Goal: Check status

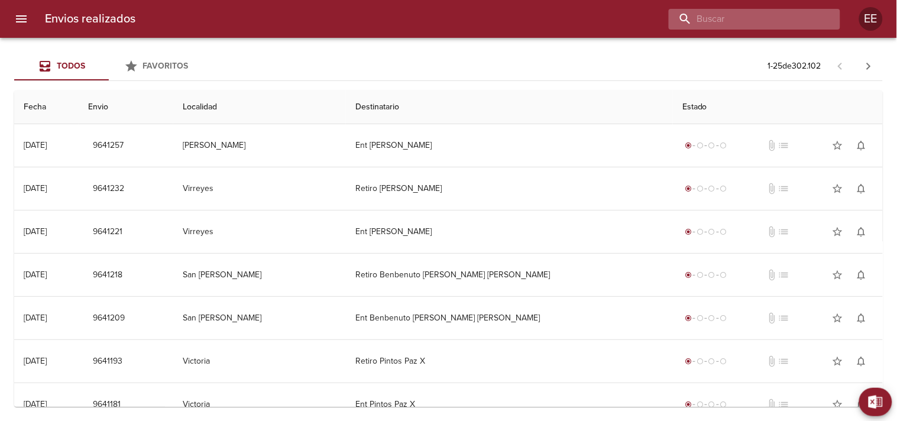
click at [786, 22] on input "buscar" at bounding box center [743, 19] width 151 height 21
paste input "[PERSON_NAME] EVANG [PERSON_NAME]"
type input "[PERSON_NAME] EVANG [PERSON_NAME]"
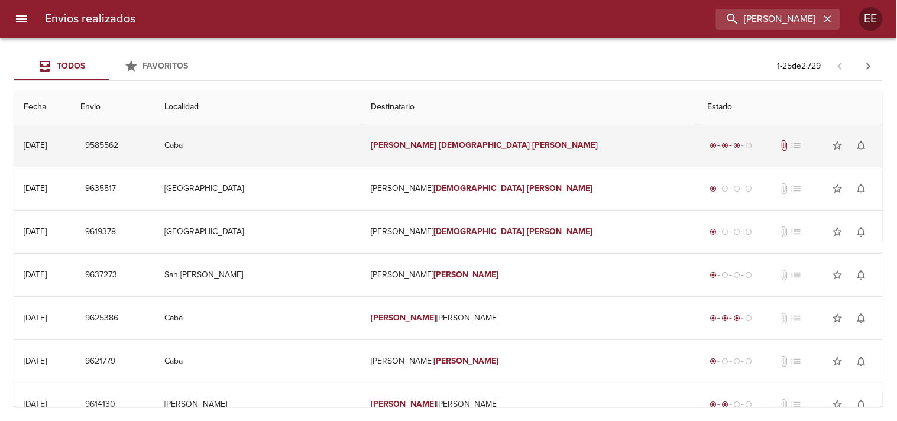
click at [453, 141] on em "[DEMOGRAPHIC_DATA]" at bounding box center [485, 145] width 92 height 10
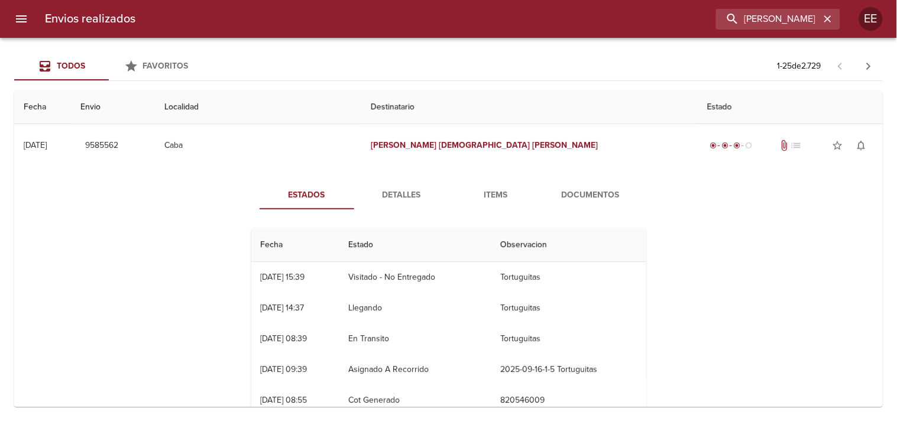
click at [387, 203] on button "Detalles" at bounding box center [401, 195] width 95 height 28
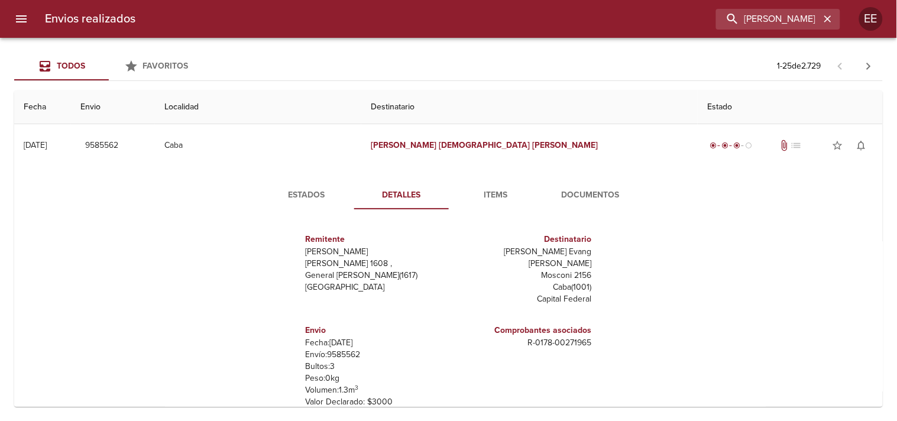
click at [340, 360] on p "Bultos: 3" at bounding box center [375, 366] width 138 height 12
click at [339, 347] on div "Envio Fecha: [DATE] Envío: 9585562 Bultos: 3 Peso: 0 kg Volumen: 1.3 m 3 Valor …" at bounding box center [375, 365] width 138 height 93
click at [339, 349] on p "Envío: 9585562" at bounding box center [375, 355] width 138 height 12
click at [317, 204] on button "Estados" at bounding box center [306, 195] width 95 height 28
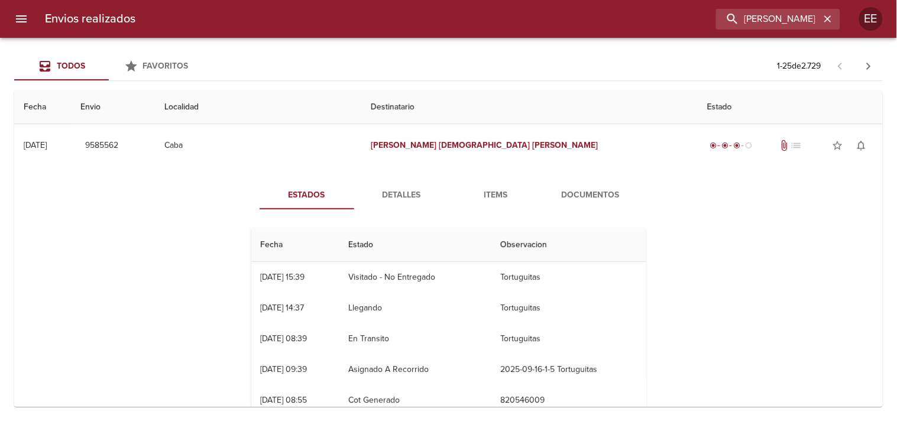
click at [404, 190] on span "Detalles" at bounding box center [401, 195] width 80 height 15
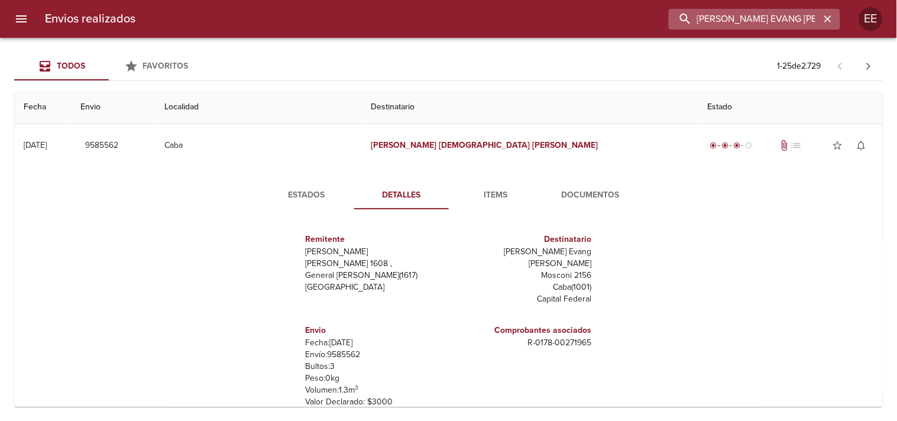
click at [790, 10] on input "[PERSON_NAME] EVANG [PERSON_NAME]" at bounding box center [743, 19] width 151 height 21
paste input "274374"
type input "274374"
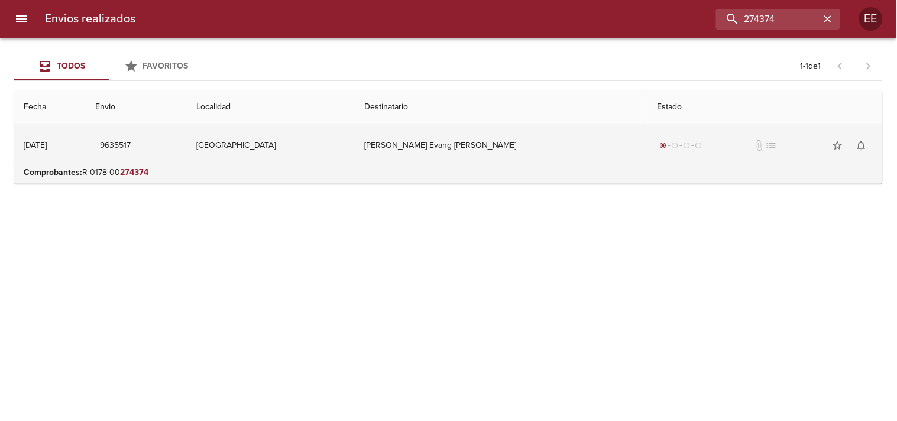
click at [462, 160] on td "[PERSON_NAME] Evang [PERSON_NAME]" at bounding box center [501, 145] width 293 height 43
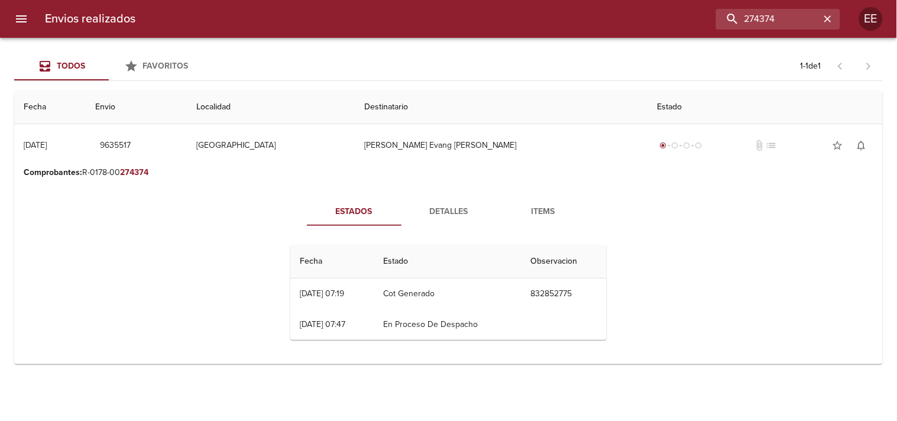
click at [444, 220] on button "Detalles" at bounding box center [448, 211] width 95 height 28
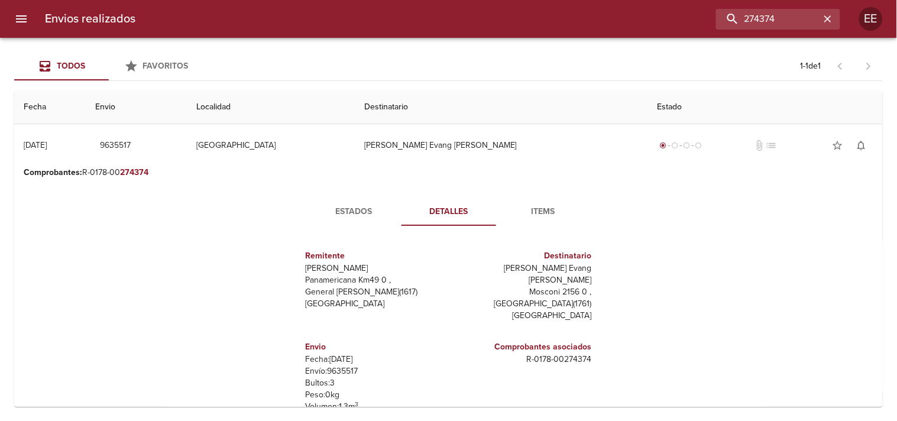
scroll to position [78, 0]
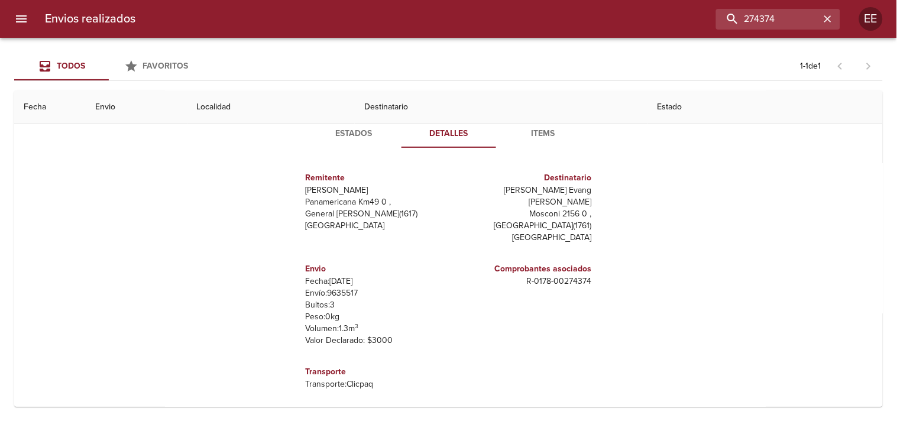
click at [343, 287] on p "Envío: 9635517" at bounding box center [375, 293] width 138 height 12
copy p "9635517"
click at [359, 134] on span "Estados" at bounding box center [354, 133] width 80 height 15
